Goal: Task Accomplishment & Management: Use online tool/utility

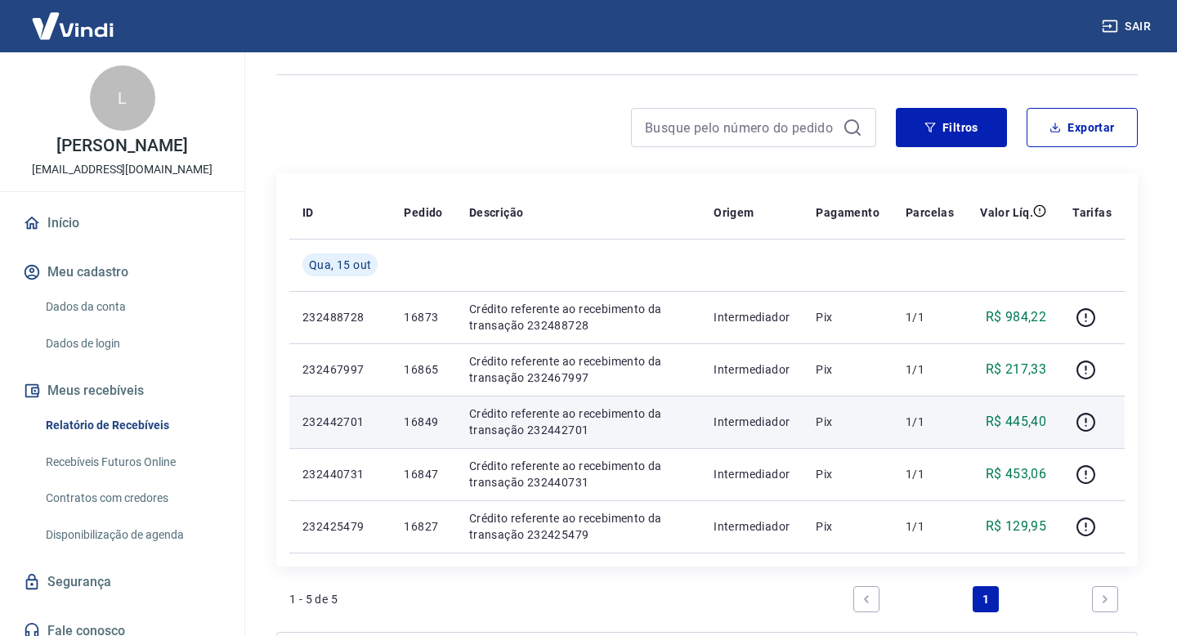
scroll to position [90, 0]
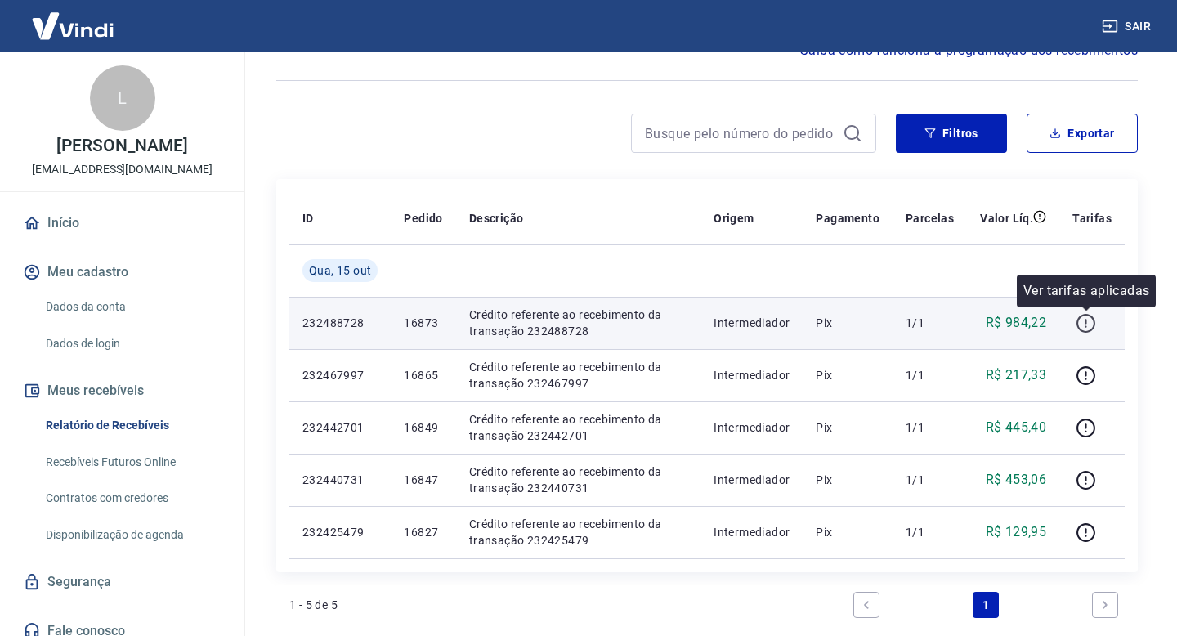
click at [1094, 324] on icon "button" at bounding box center [1085, 323] width 19 height 19
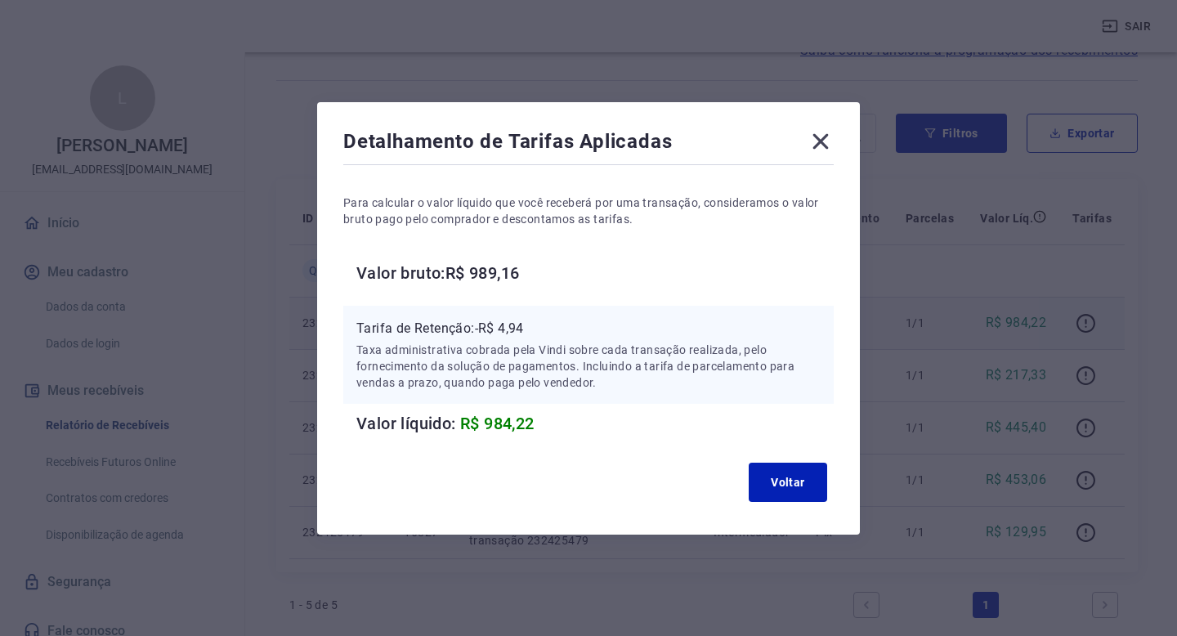
click at [826, 137] on icon at bounding box center [820, 141] width 26 height 26
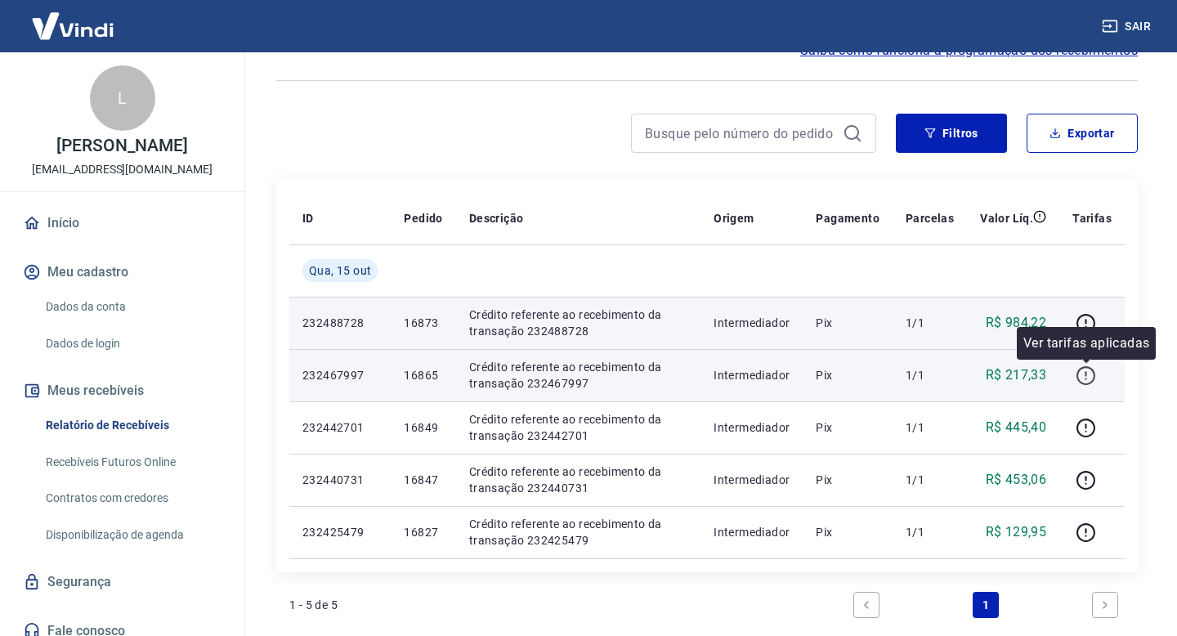
click at [1082, 376] on icon "button" at bounding box center [1085, 375] width 20 height 20
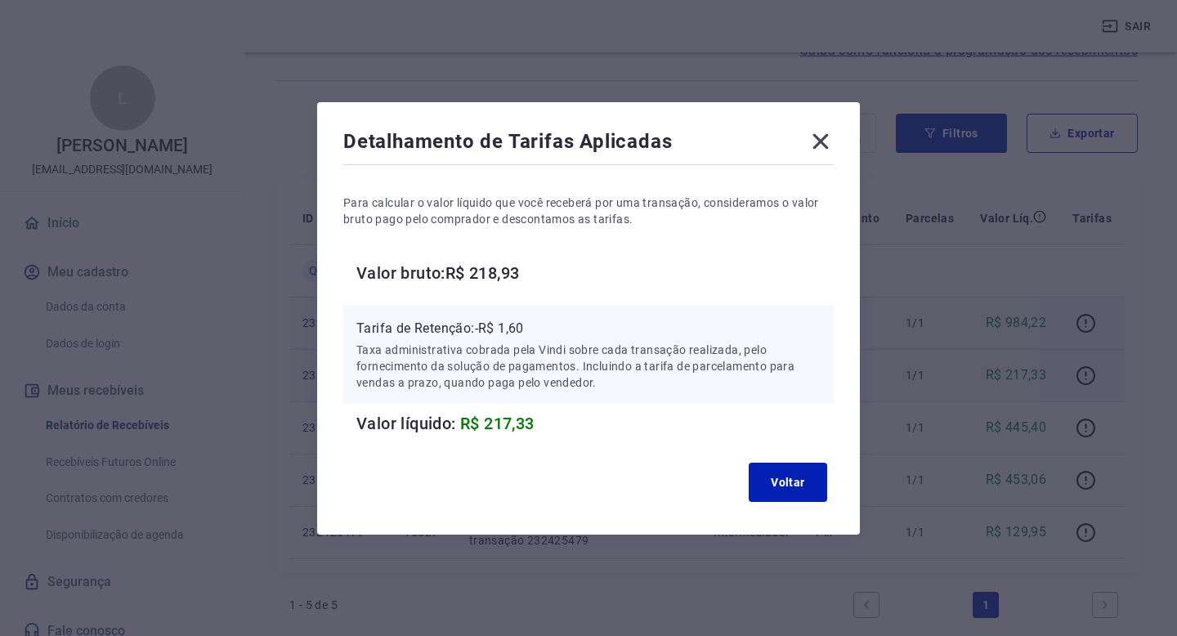
click at [824, 136] on icon at bounding box center [821, 141] width 16 height 16
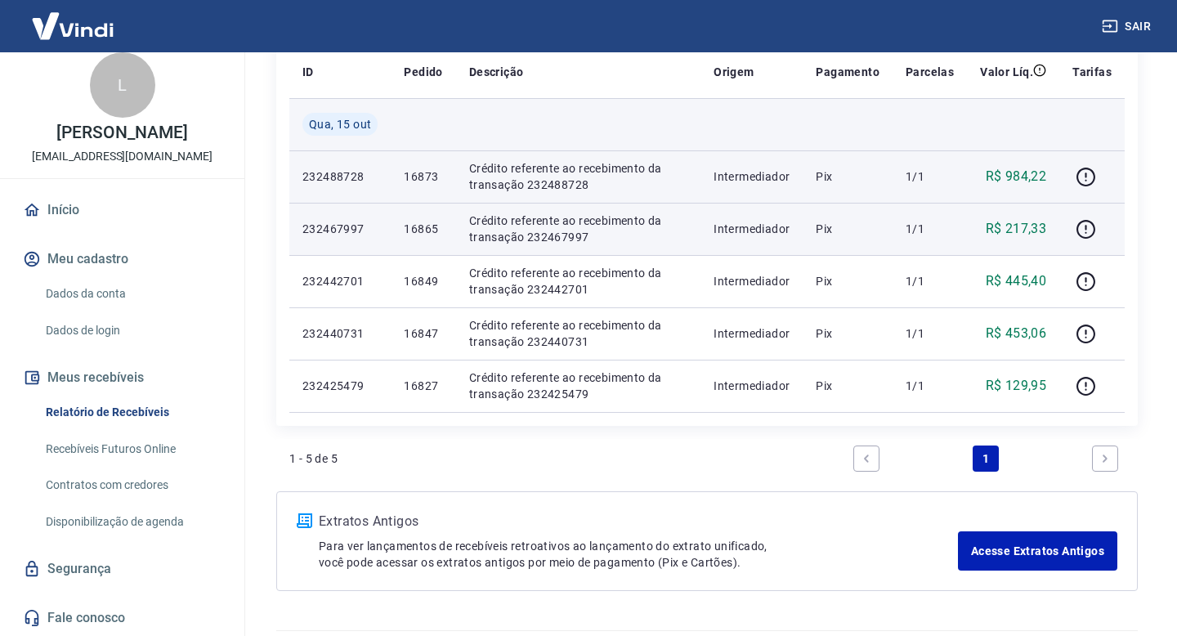
scroll to position [280, 0]
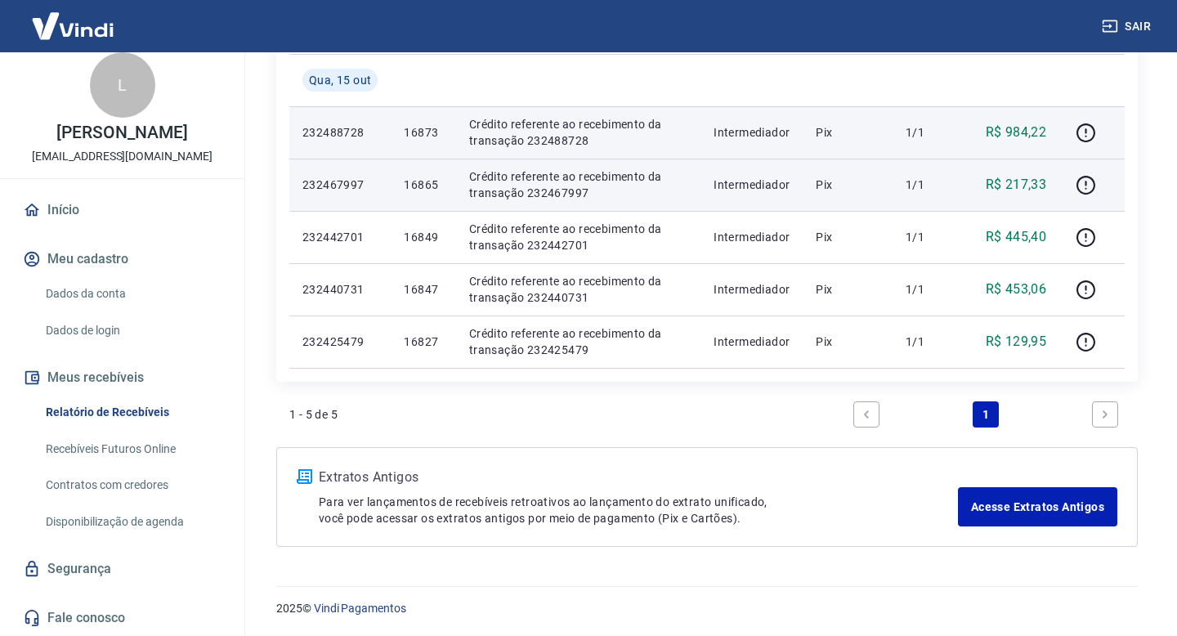
click at [148, 452] on link "Recebíveis Futuros Online" at bounding box center [131, 449] width 185 height 34
